Goal: Information Seeking & Learning: Learn about a topic

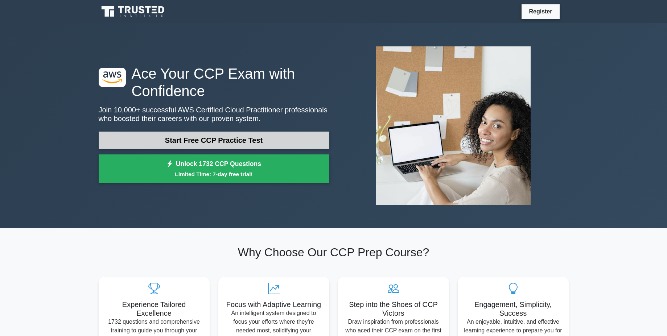
click at [193, 142] on link "Start Free CCP Practice Test" at bounding box center [214, 140] width 231 height 17
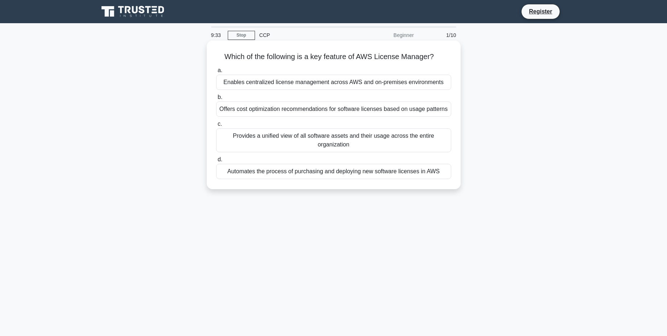
click at [385, 77] on div "Enables centralized license management across AWS and on-premises environments" at bounding box center [333, 82] width 235 height 15
click at [216, 73] on input "a. Enables centralized license management across AWS and on-premises environmen…" at bounding box center [216, 70] width 0 height 5
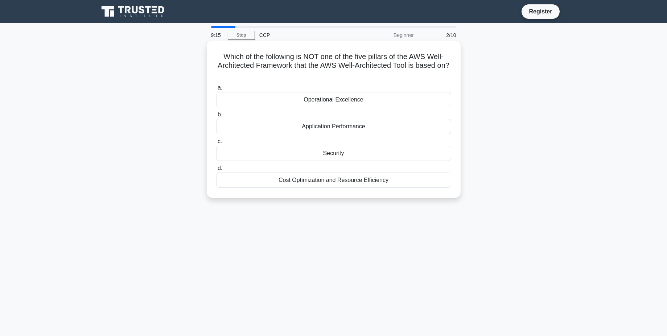
click at [339, 156] on div "Security" at bounding box center [333, 153] width 235 height 15
click at [216, 144] on input "c. Security" at bounding box center [216, 141] width 0 height 5
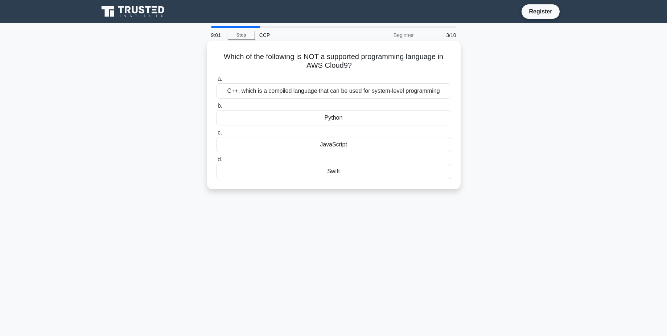
click at [332, 147] on div "JavaScript" at bounding box center [333, 144] width 235 height 15
click at [216, 135] on input "c. JavaScript" at bounding box center [216, 133] width 0 height 5
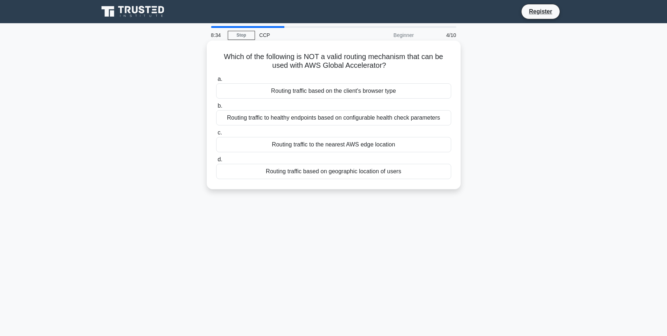
click at [317, 174] on div "Routing traffic based on geographic location of users" at bounding box center [333, 171] width 235 height 15
click at [216, 162] on input "d. Routing traffic based on geographic location of users" at bounding box center [216, 159] width 0 height 5
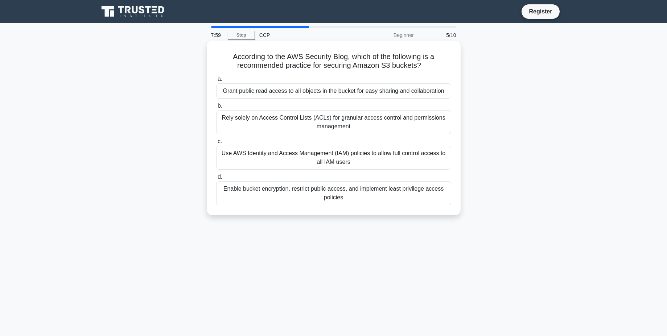
click at [304, 120] on div "Rely solely on Access Control Lists (ACLs) for granular access control and perm…" at bounding box center [333, 122] width 235 height 24
click at [216, 108] on input "b. Rely solely on Access Control Lists (ACLs) for granular access control and p…" at bounding box center [216, 106] width 0 height 5
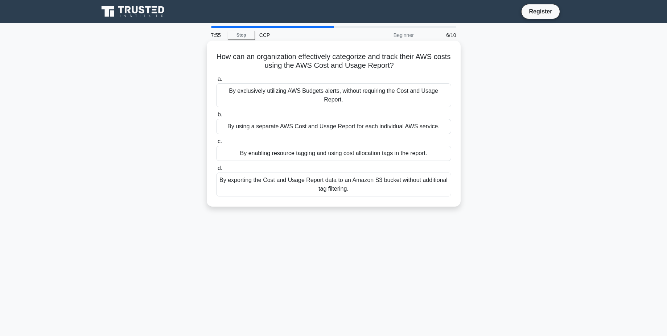
click at [297, 94] on div "By exclusively utilizing AWS Budgets alerts, without requiring the Cost and Usa…" at bounding box center [333, 95] width 235 height 24
click at [216, 82] on input "a. By exclusively utilizing AWS Budgets alerts, without requiring the Cost and …" at bounding box center [216, 79] width 0 height 5
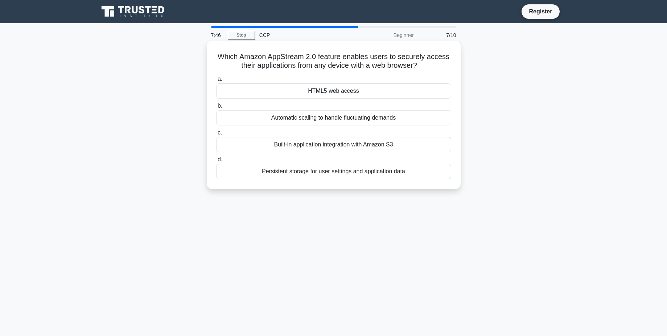
click at [332, 117] on div "Automatic scaling to handle fluctuating demands" at bounding box center [333, 117] width 235 height 15
click at [216, 108] on input "b. Automatic scaling to handle fluctuating demands" at bounding box center [216, 106] width 0 height 5
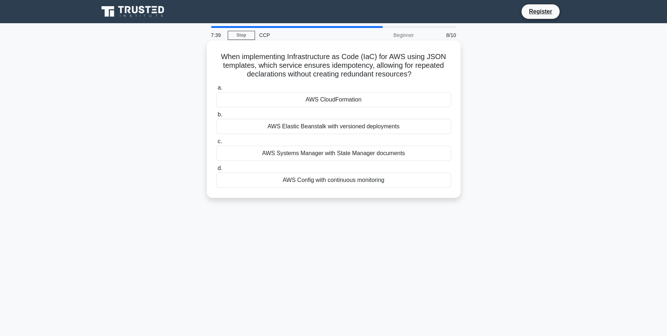
click at [352, 98] on div "AWS CloudFormation" at bounding box center [333, 99] width 235 height 15
click at [216, 90] on input "a. AWS CloudFormation" at bounding box center [216, 88] width 0 height 5
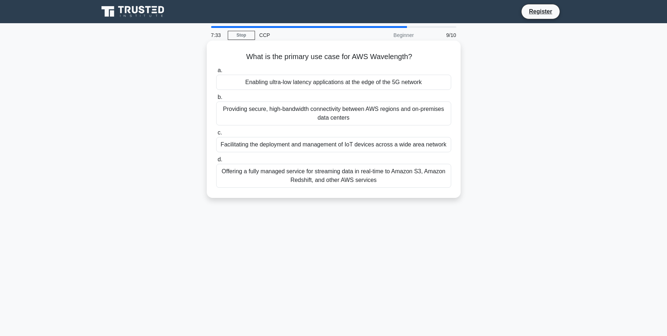
click at [303, 116] on div "Providing secure, high-bandwidth connectivity between AWS regions and on-premis…" at bounding box center [333, 114] width 235 height 24
click at [216, 100] on input "b. Providing secure, high-bandwidth connectivity between AWS regions and on-pre…" at bounding box center [216, 97] width 0 height 5
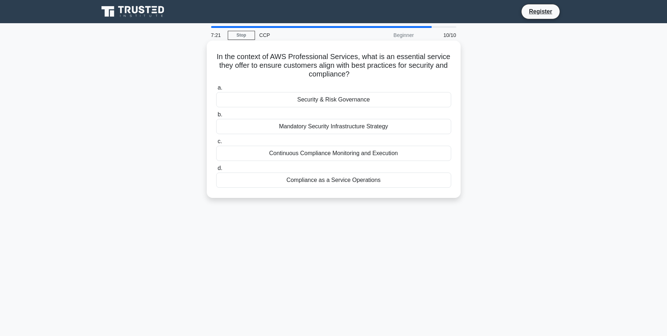
click at [339, 100] on div "Security & Risk Governance" at bounding box center [333, 99] width 235 height 15
click at [216, 90] on input "a. Security & Risk Governance" at bounding box center [216, 88] width 0 height 5
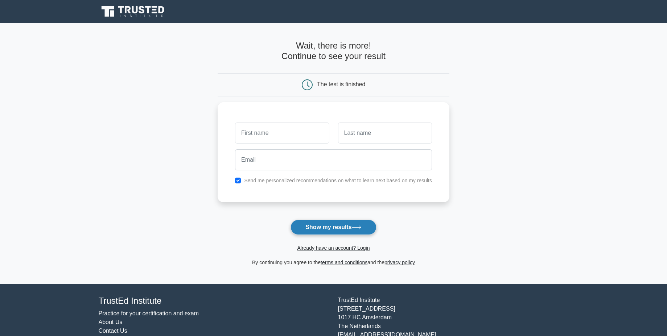
click at [324, 230] on button "Show my results" at bounding box center [333, 227] width 86 height 15
click at [285, 143] on div at bounding box center [282, 131] width 103 height 27
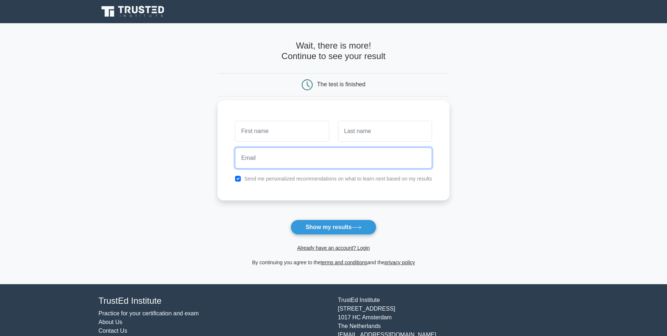
click at [307, 152] on input "email" at bounding box center [333, 158] width 197 height 21
type input "d"
click at [301, 138] on input "text" at bounding box center [282, 131] width 94 height 21
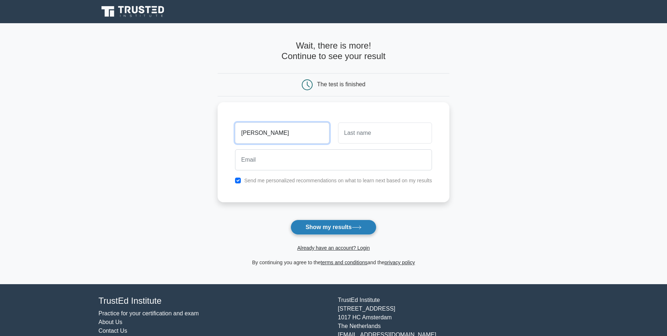
type input "[PERSON_NAME]"
click at [327, 226] on button "Show my results" at bounding box center [333, 227] width 86 height 15
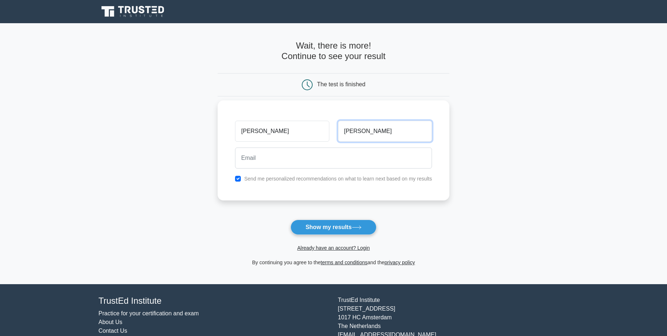
type input "[PERSON_NAME]"
click at [294, 125] on input "[PERSON_NAME]" at bounding box center [282, 131] width 94 height 21
type input "a"
type input "[PERSON_NAME]"
click at [276, 162] on input "email" at bounding box center [333, 158] width 197 height 21
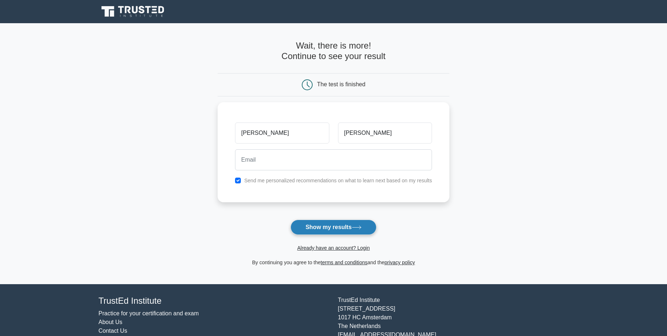
click at [366, 230] on button "Show my results" at bounding box center [333, 227] width 86 height 15
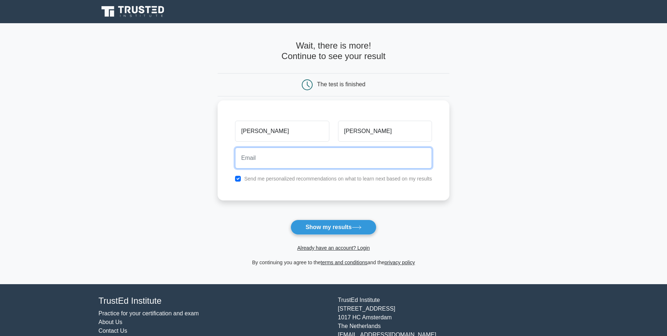
click at [329, 168] on input "email" at bounding box center [333, 158] width 197 height 21
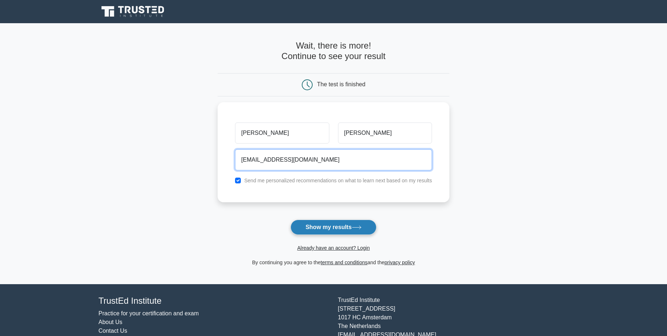
type input "[EMAIL_ADDRESS][DOMAIN_NAME]"
click at [336, 227] on button "Show my results" at bounding box center [333, 227] width 86 height 15
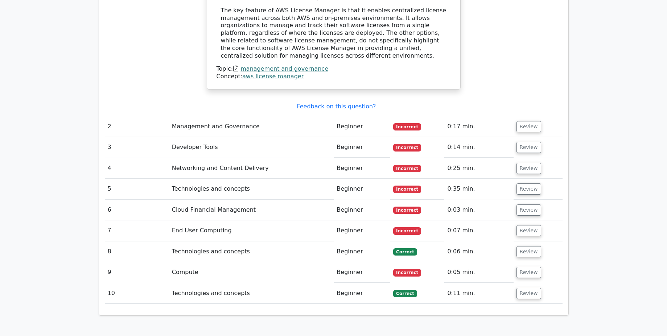
scroll to position [807, 0]
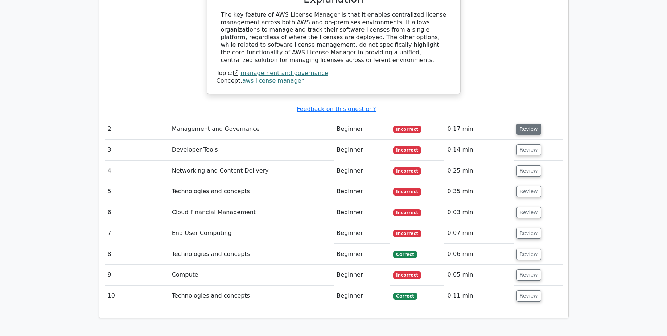
click at [525, 124] on button "Review" at bounding box center [528, 129] width 25 height 11
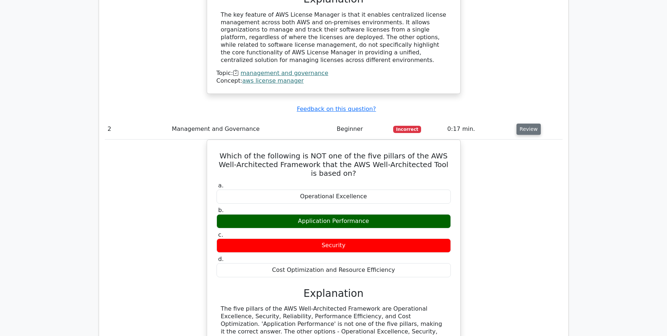
click at [525, 124] on button "Review" at bounding box center [528, 129] width 25 height 11
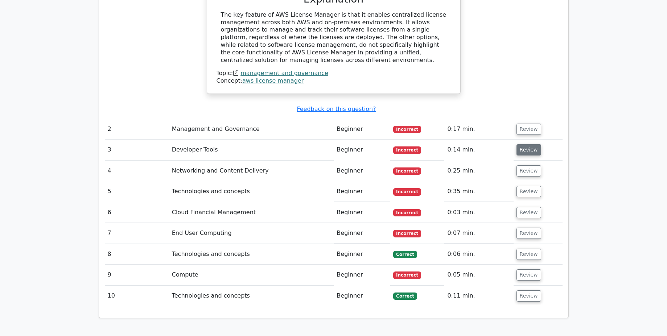
click at [529, 144] on button "Review" at bounding box center [528, 149] width 25 height 11
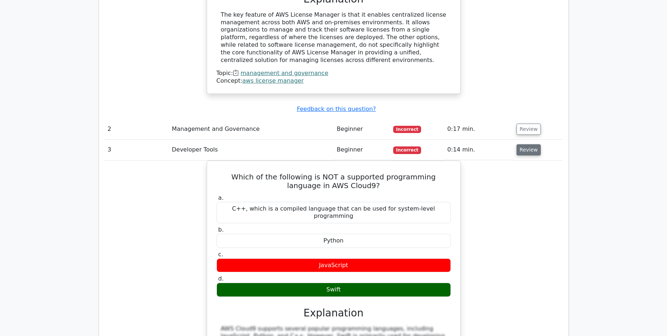
click at [529, 144] on button "Review" at bounding box center [528, 149] width 25 height 11
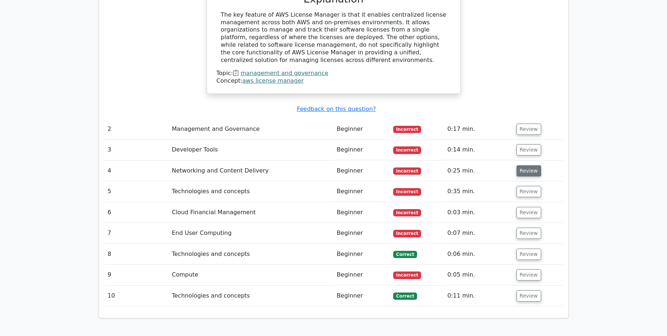
click at [528, 165] on button "Review" at bounding box center [528, 170] width 25 height 11
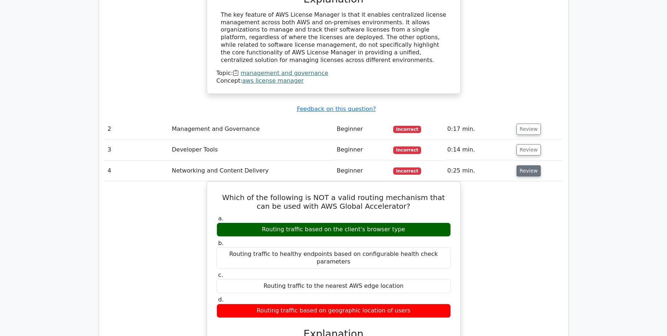
click at [528, 165] on button "Review" at bounding box center [528, 170] width 25 height 11
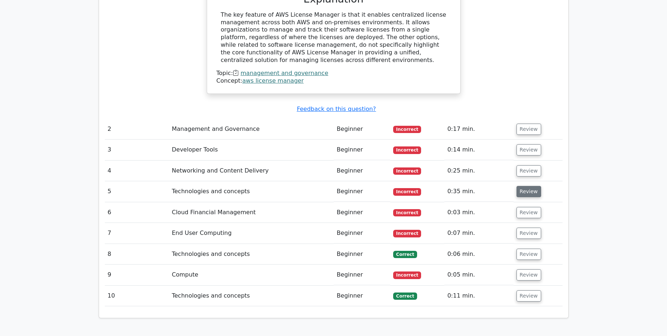
click at [524, 186] on button "Review" at bounding box center [528, 191] width 25 height 11
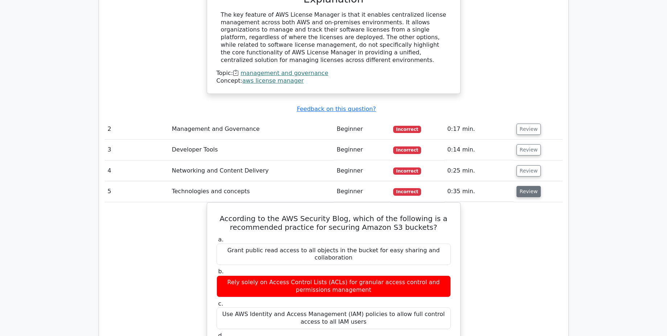
click at [525, 186] on button "Review" at bounding box center [528, 191] width 25 height 11
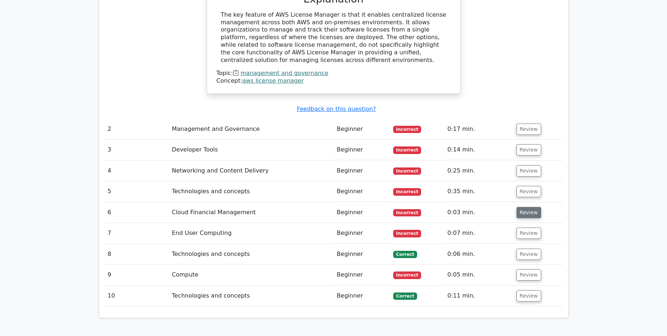
click at [523, 207] on button "Review" at bounding box center [528, 212] width 25 height 11
